Goal: Information Seeking & Learning: Learn about a topic

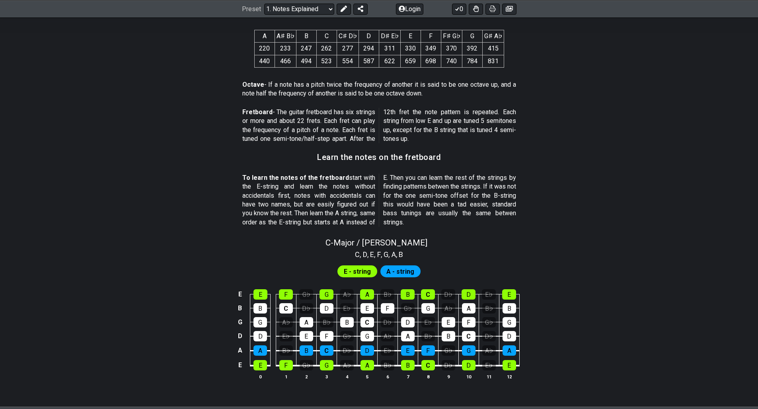
scroll to position [666, 0]
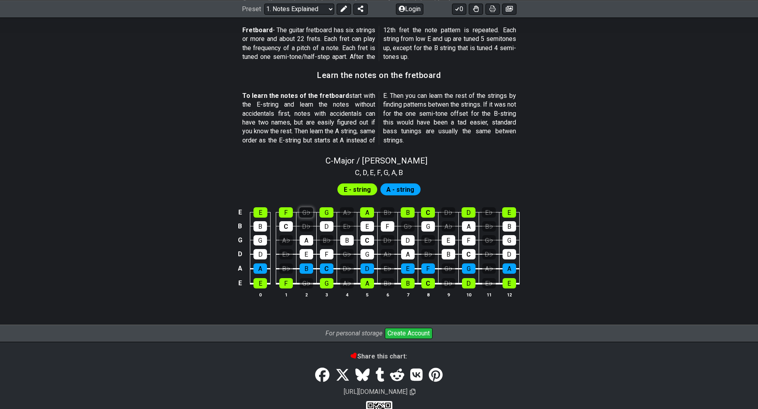
scroll to position [651, 0]
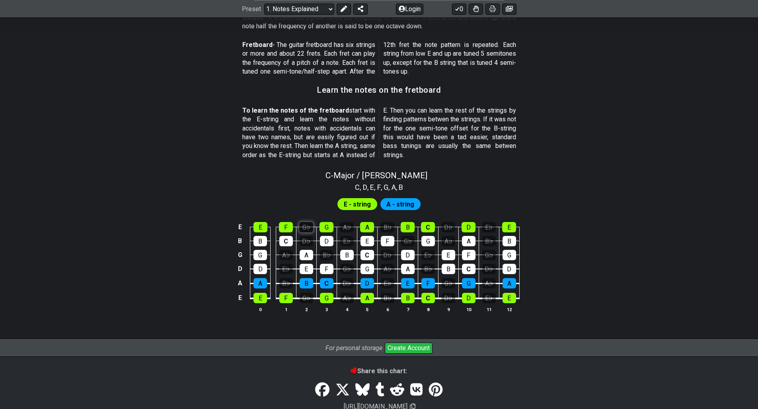
click at [306, 212] on div "E E F G♭ G A♭ A B♭ B C D♭ D E♭ E B B C D♭ D E♭ E F G♭ G A♭ A B♭ B G G A♭ A B♭ B…" at bounding box center [379, 268] width 621 height 112
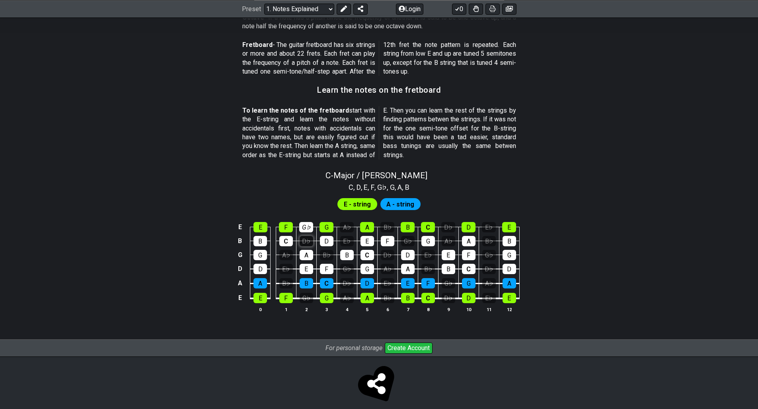
click at [304, 236] on div "D♭" at bounding box center [307, 241] width 14 height 10
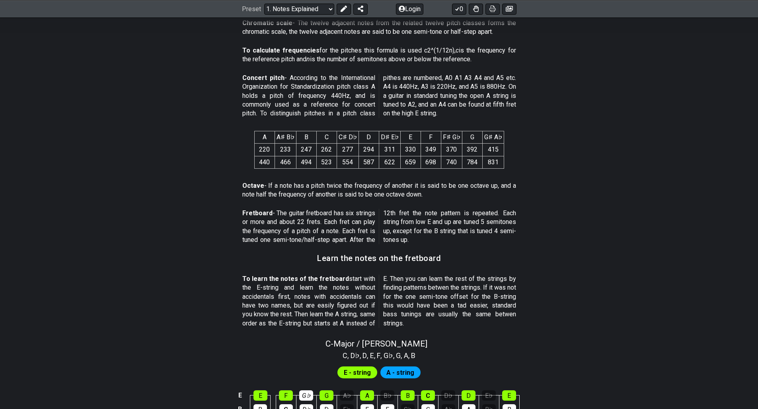
scroll to position [0, 0]
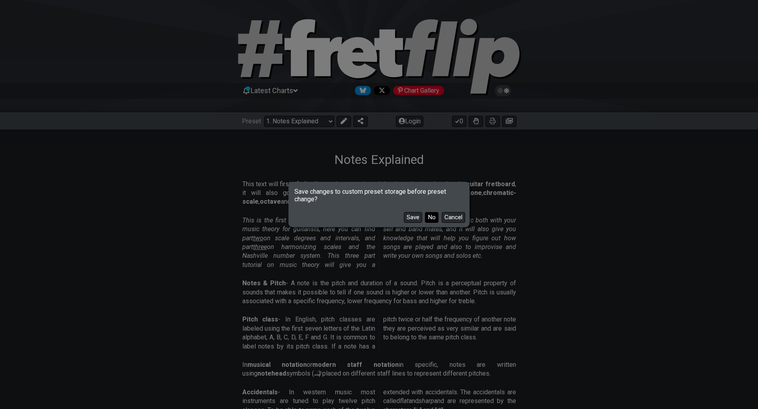
click at [426, 214] on button "No" at bounding box center [432, 217] width 14 height 11
select select "/welcome"
select select "C"
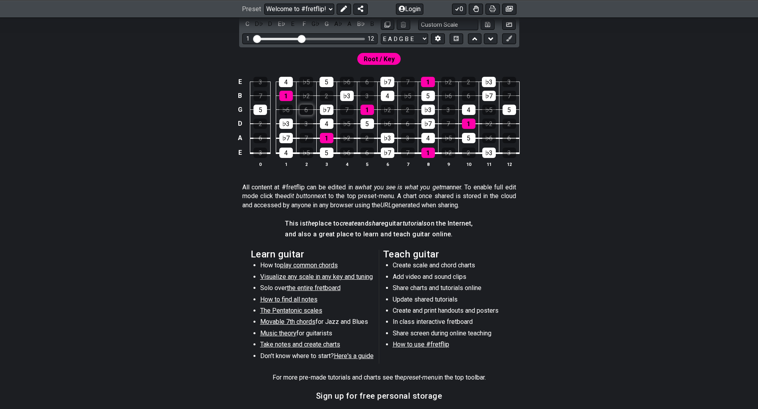
scroll to position [301, 0]
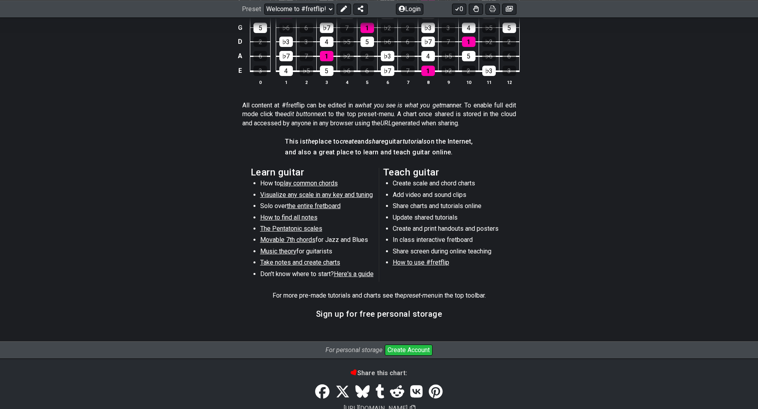
click at [306, 180] on span "play common chords" at bounding box center [309, 183] width 58 height 8
select select "/common-guitar-chords"
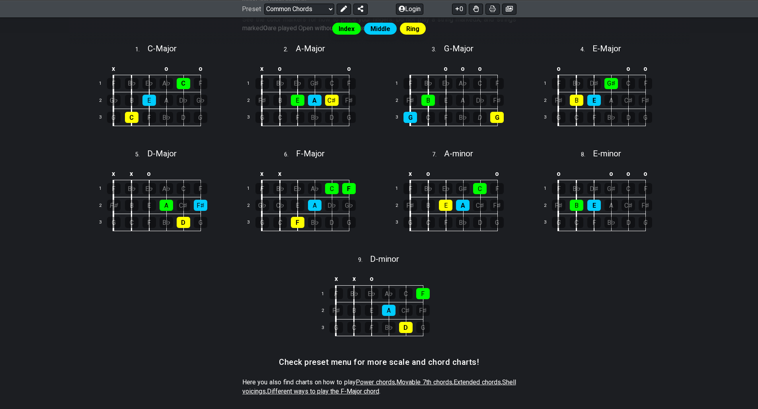
scroll to position [257, 0]
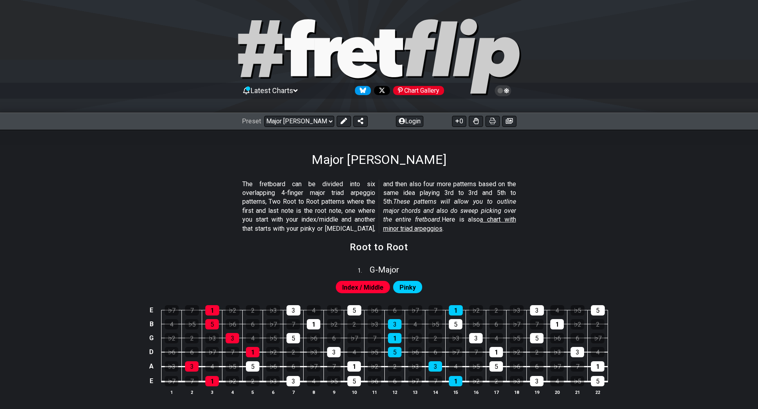
click at [468, 221] on span "a chart with minor triad arpeggios" at bounding box center [449, 224] width 133 height 16
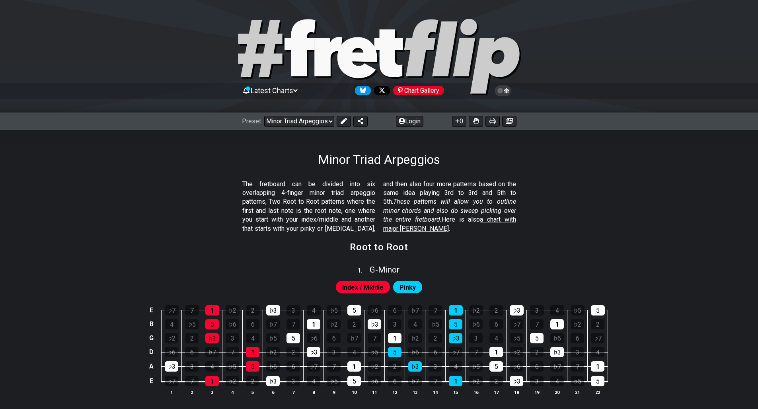
click at [486, 220] on span "a chart with major triad arpeggios" at bounding box center [449, 224] width 133 height 16
select select "/major-triad-arpeggios"
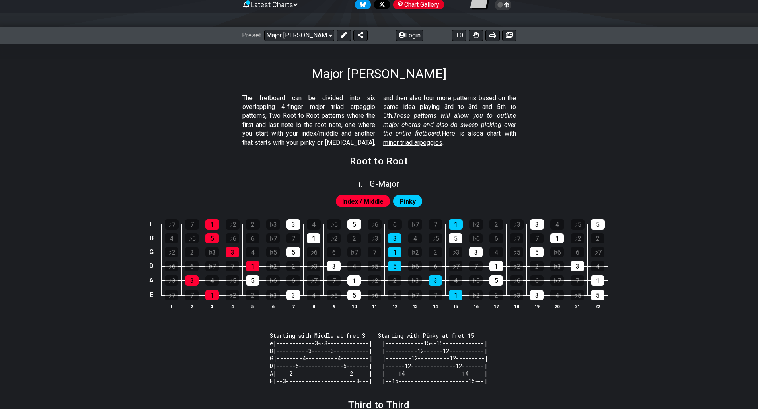
scroll to position [127, 0]
